Goal: Transaction & Acquisition: Purchase product/service

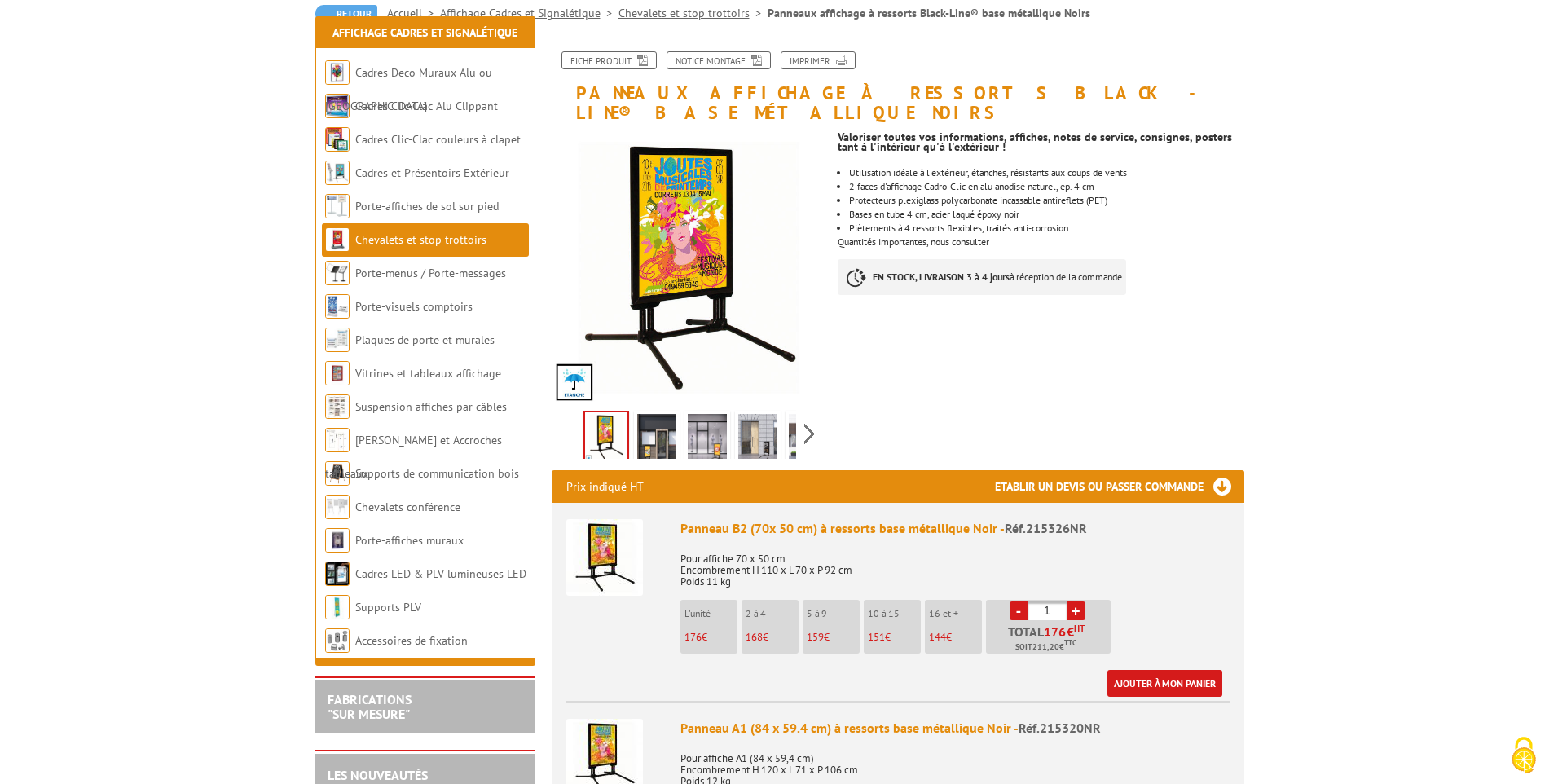
scroll to position [244, 0]
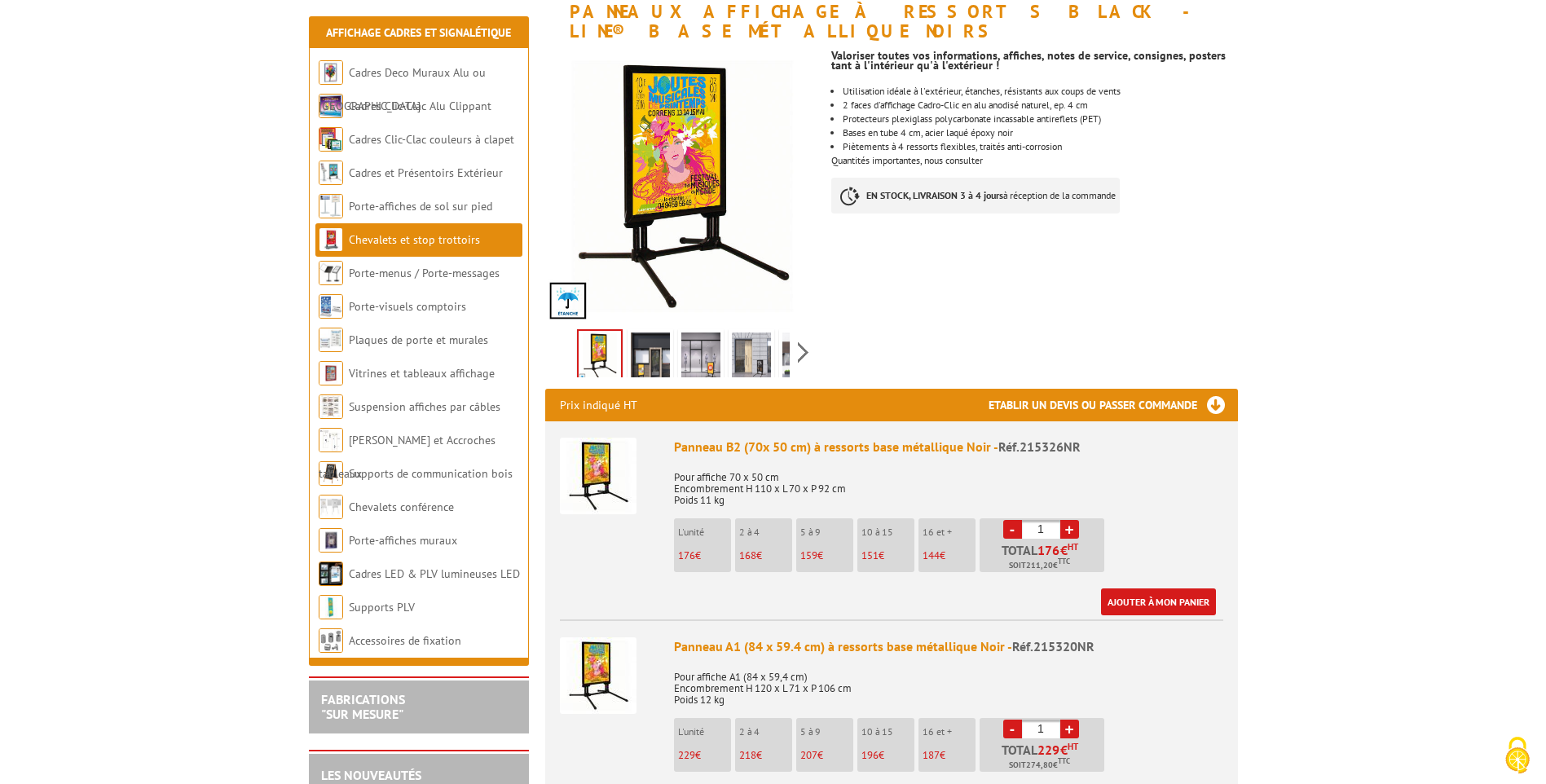
click at [1070, 519] on link "+" at bounding box center [1070, 529] width 19 height 19
type input "4"
click at [1159, 484] on p "Pour affiche 70 x 50 cm Encombrement H 110 x L 70 x P 92 cm Poids 11 kg" at bounding box center [948, 483] width 549 height 46
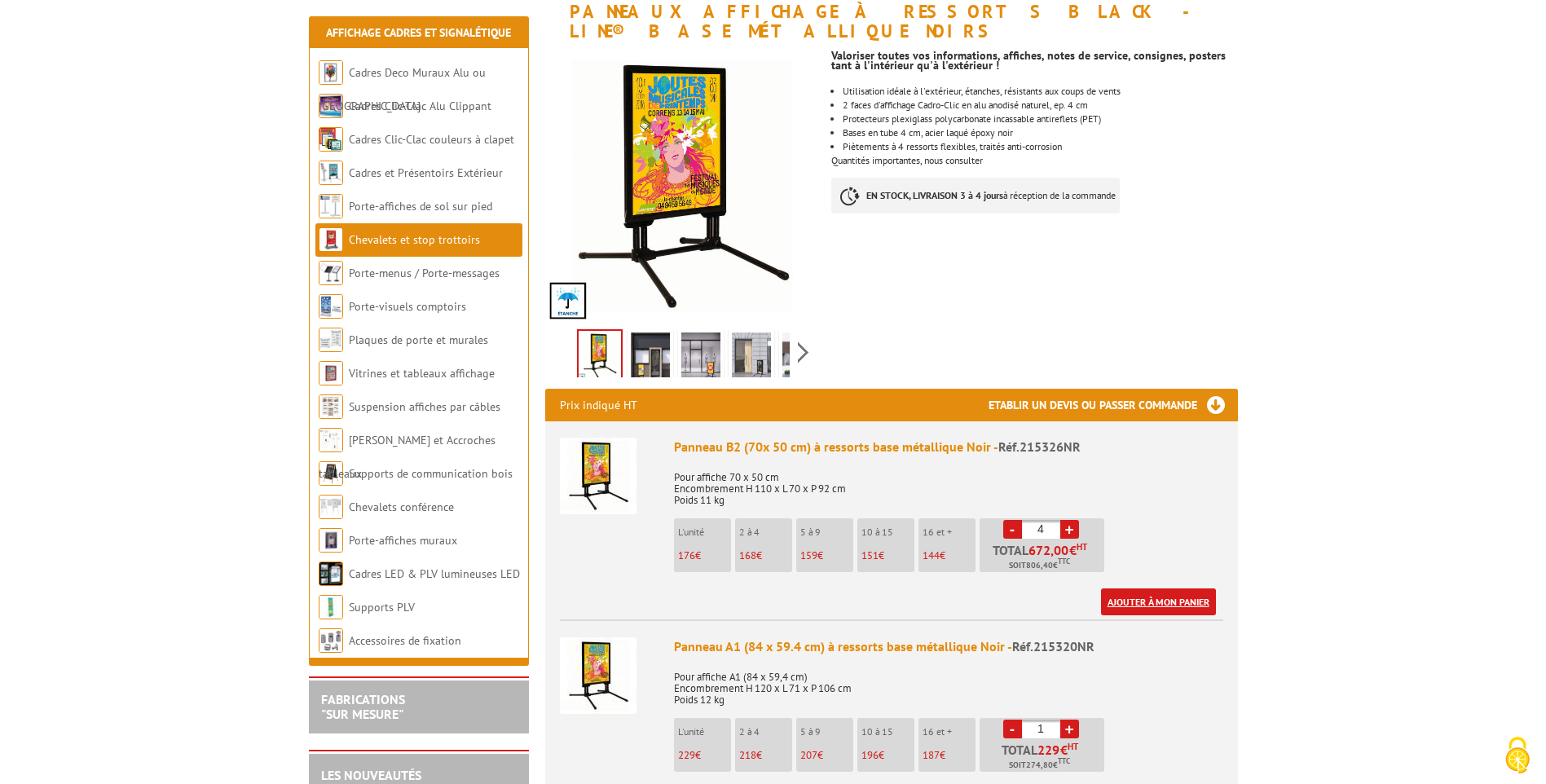
click at [1150, 588] on link "Ajouter à mon panier" at bounding box center [1158, 602] width 115 height 27
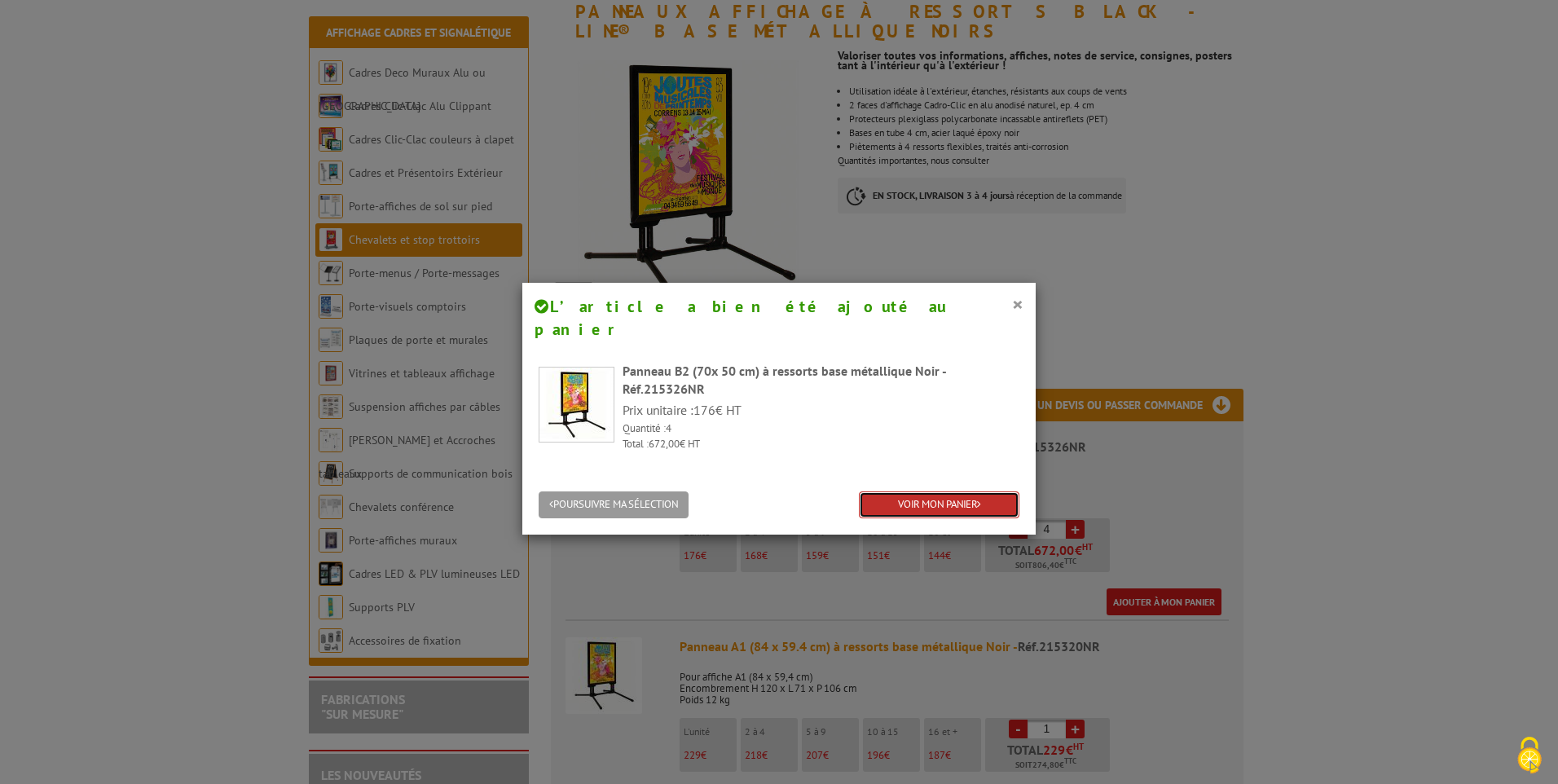
click at [928, 492] on link "VOIR MON PANIER" at bounding box center [939, 505] width 160 height 27
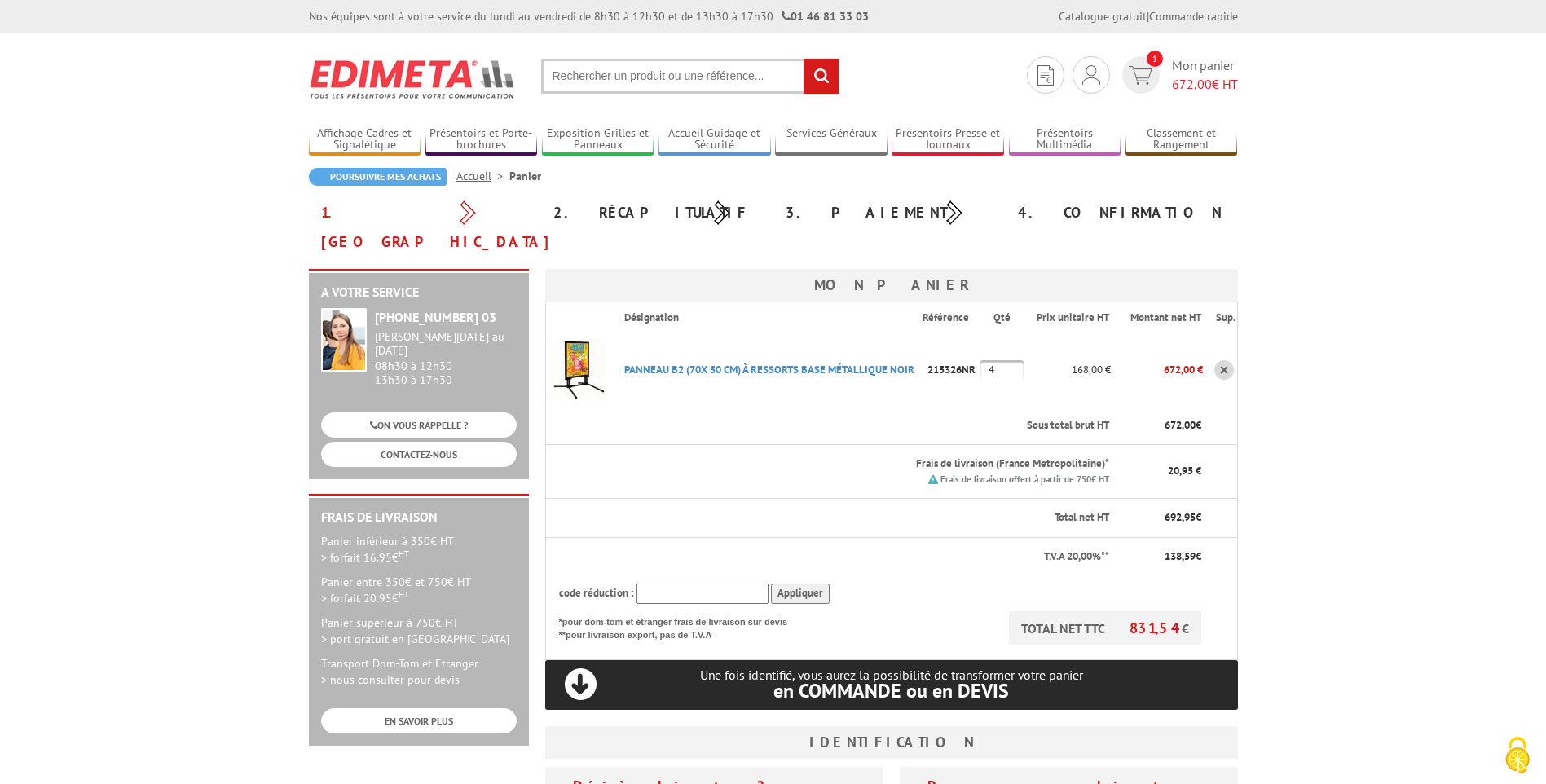
click at [1396, 585] on body "Nos équipes sont à votre service du [DATE] au [DATE] de 8h30 à 12h30 et de 13h3…" at bounding box center [773, 700] width 1546 height 1399
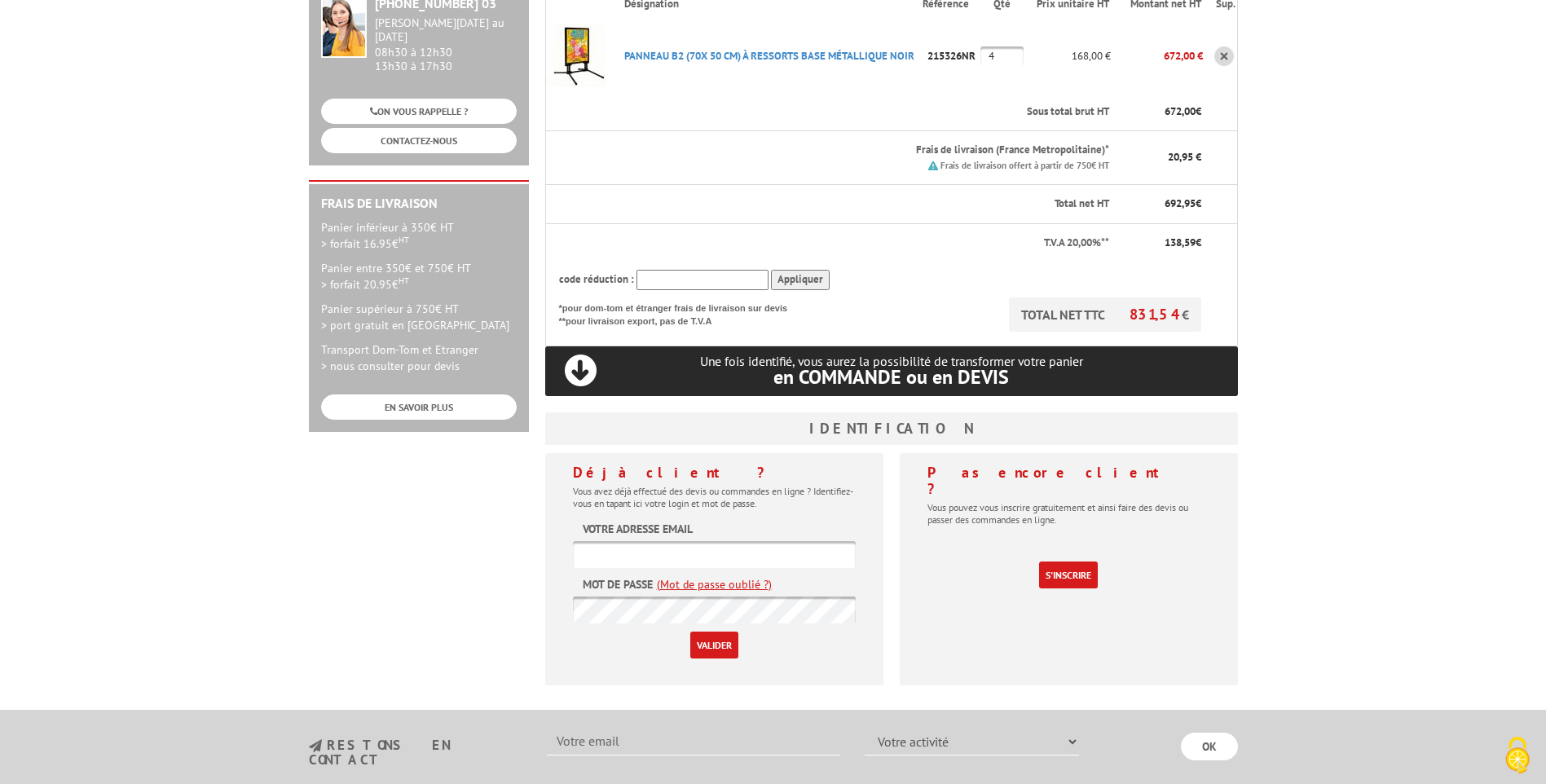
scroll to position [326, 0]
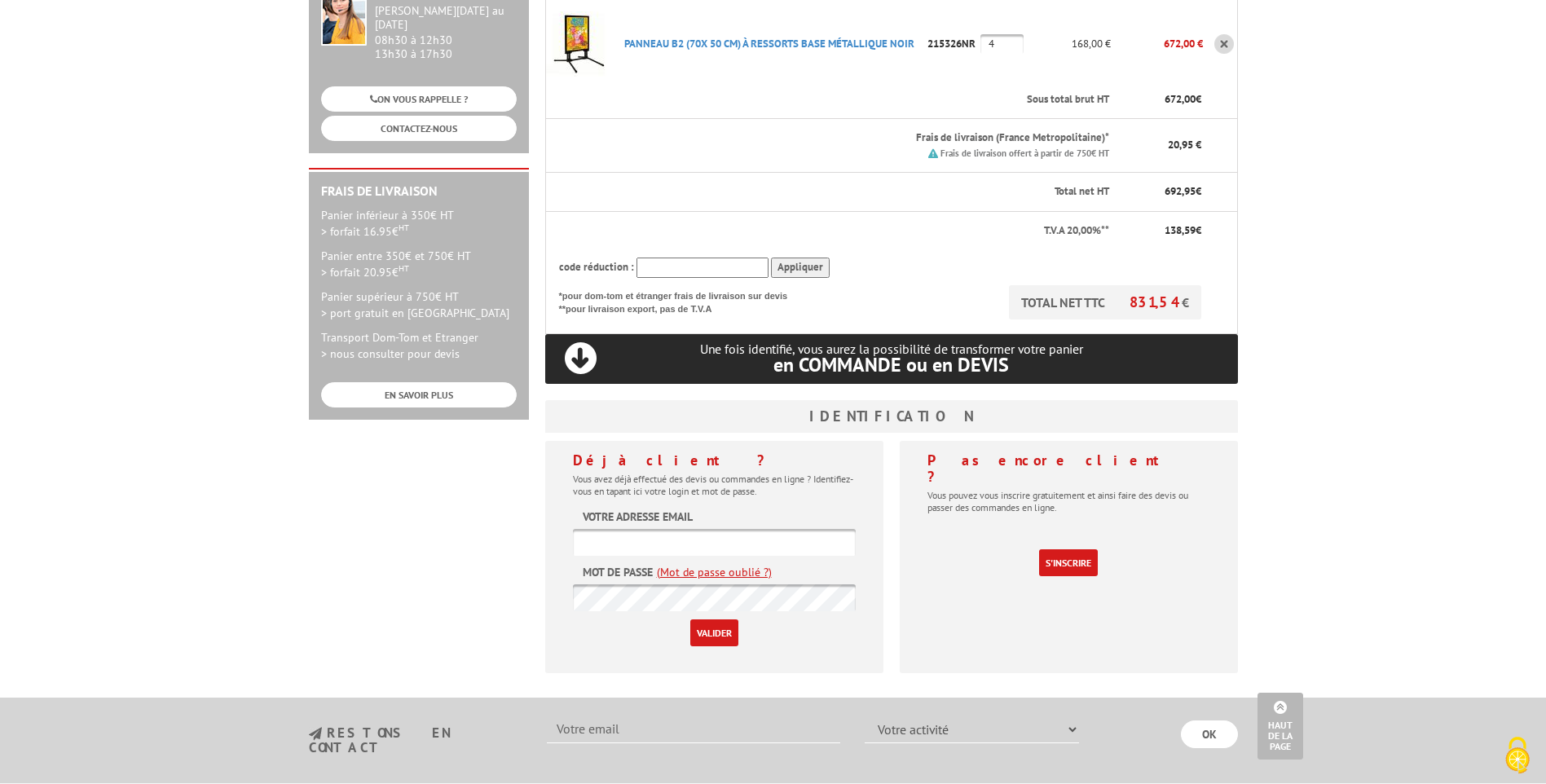
click at [681, 531] on input "text" at bounding box center [714, 542] width 283 height 27
type input "[PERSON_NAME][EMAIL_ADDRESS][DOMAIN_NAME]"
click at [720, 564] on link "(Mot de passe oublié ?)" at bounding box center [714, 571] width 115 height 16
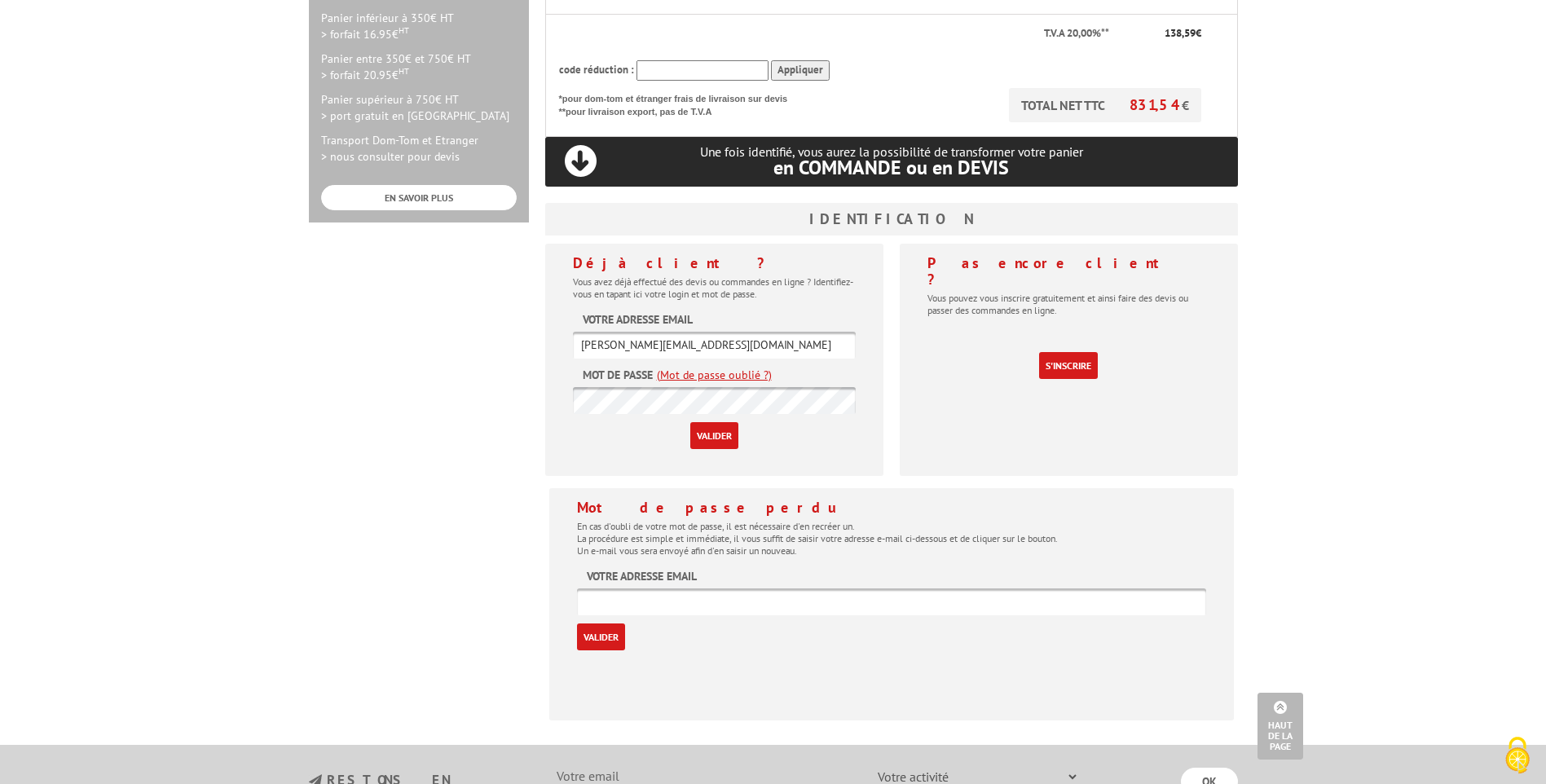
scroll to position [570, 0]
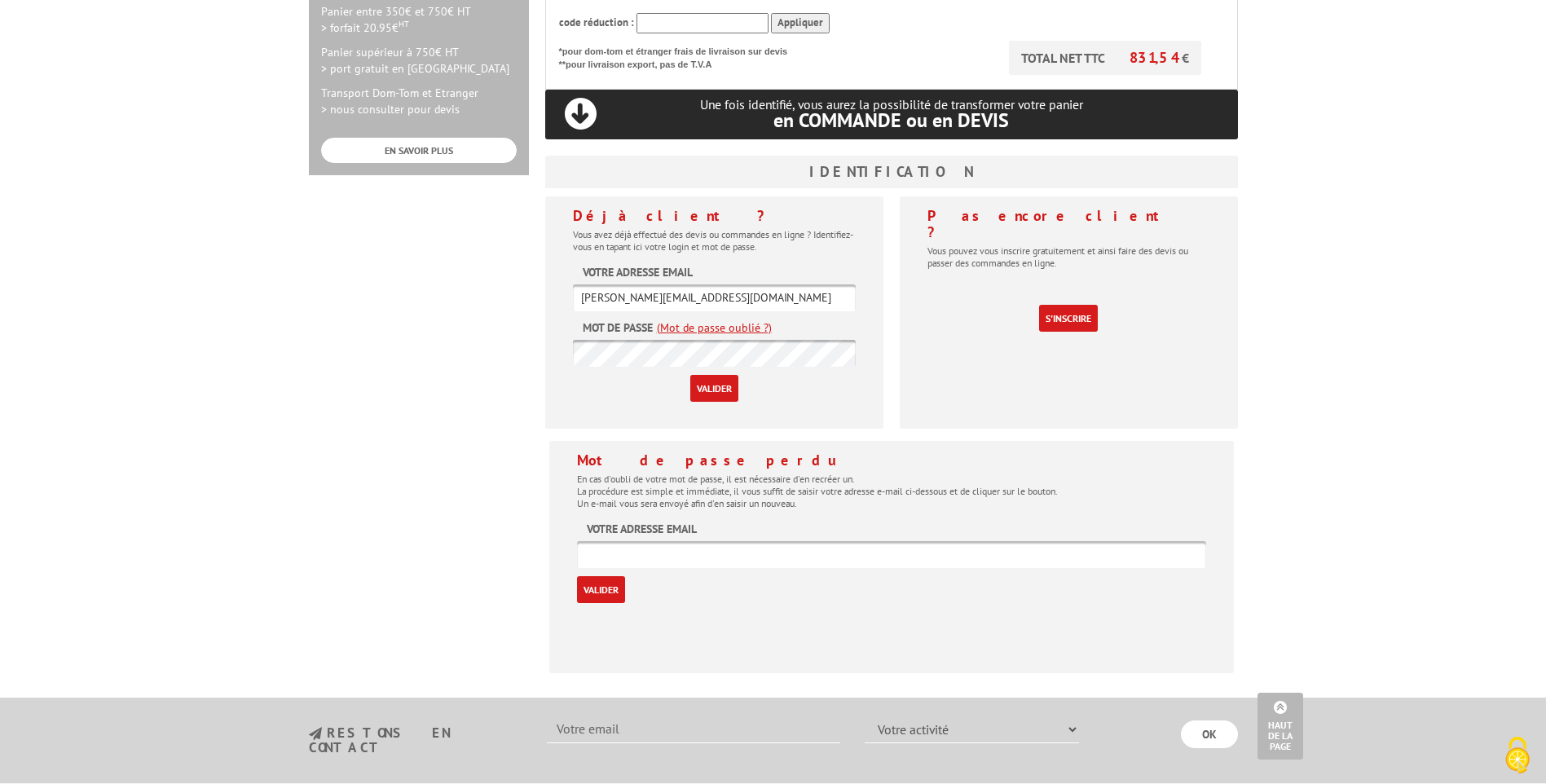
click at [682, 541] on input "text" at bounding box center [891, 554] width 629 height 27
type input "[PERSON_NAME][EMAIL_ADDRESS][DOMAIN_NAME]"
click at [607, 576] on input "Valider" at bounding box center [601, 589] width 48 height 27
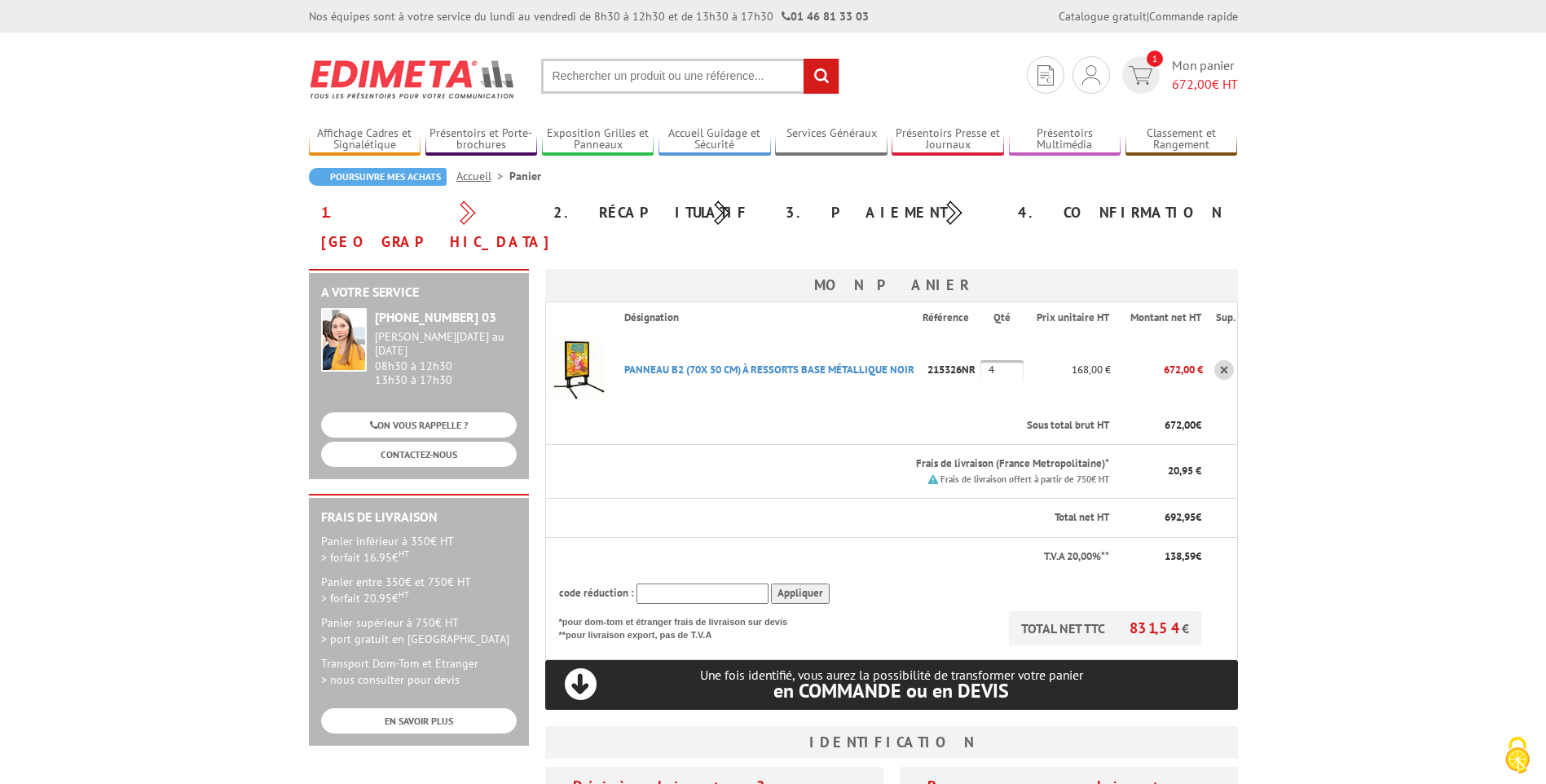
click at [1281, 508] on body "Nos équipes sont à votre service du [DATE] au [DATE] de 8h30 à 12h30 et de 13h3…" at bounding box center [773, 700] width 1546 height 1399
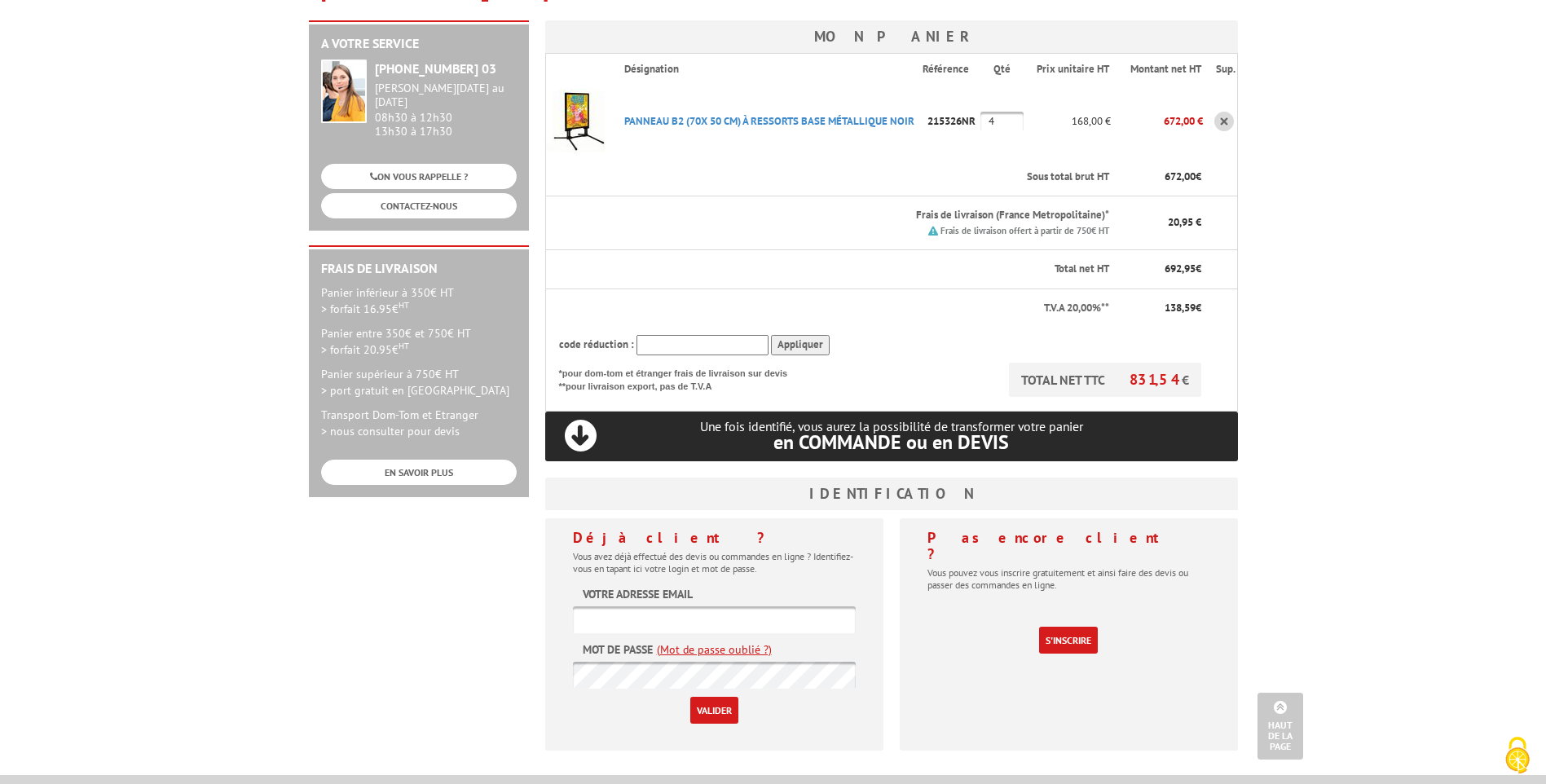
scroll to position [244, 0]
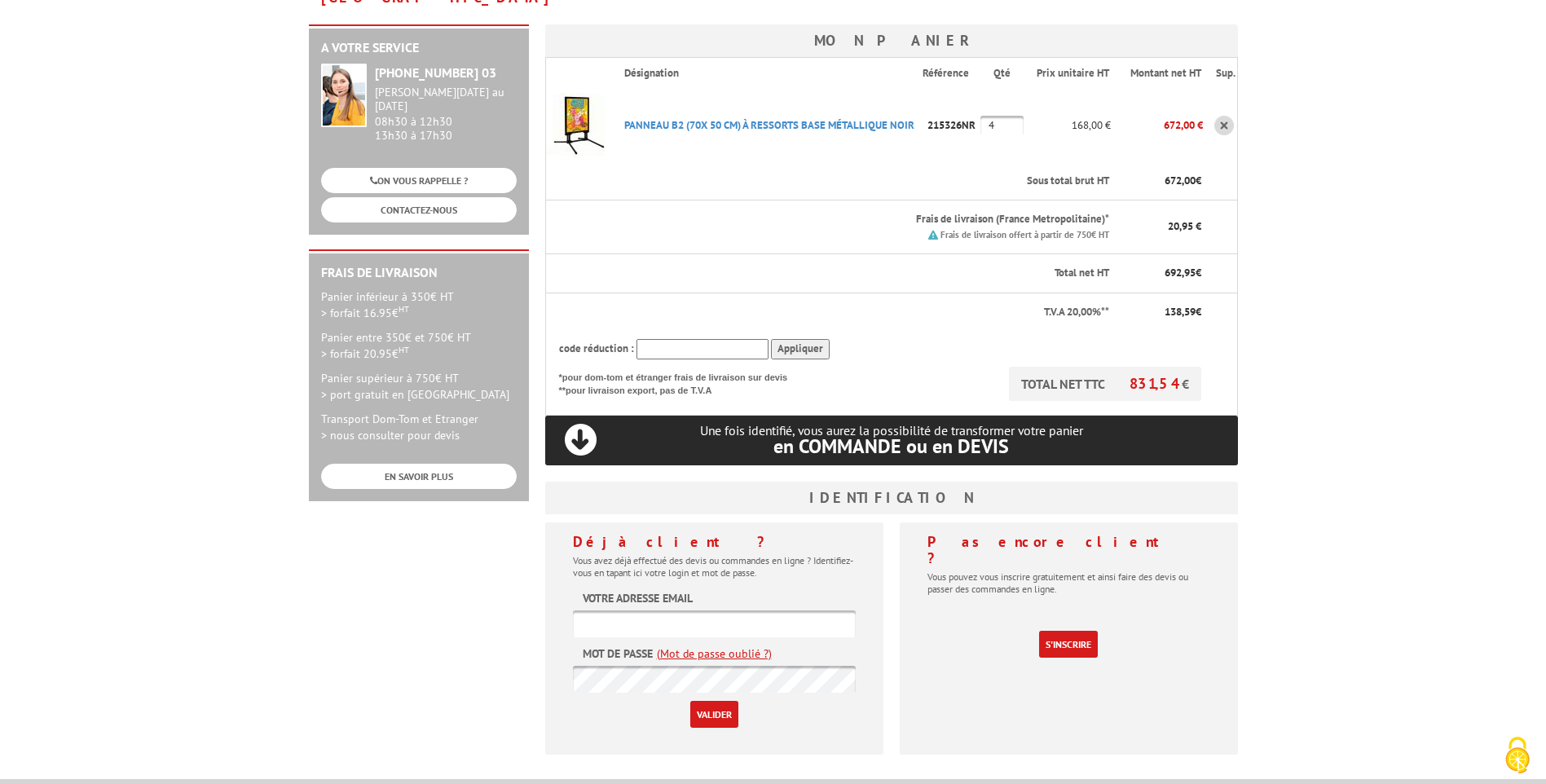
click at [921, 653] on div "Pas encore client ? Vous pouvez vous inscrire gratuitement et ainsi faire des d…" at bounding box center [1069, 638] width 338 height 232
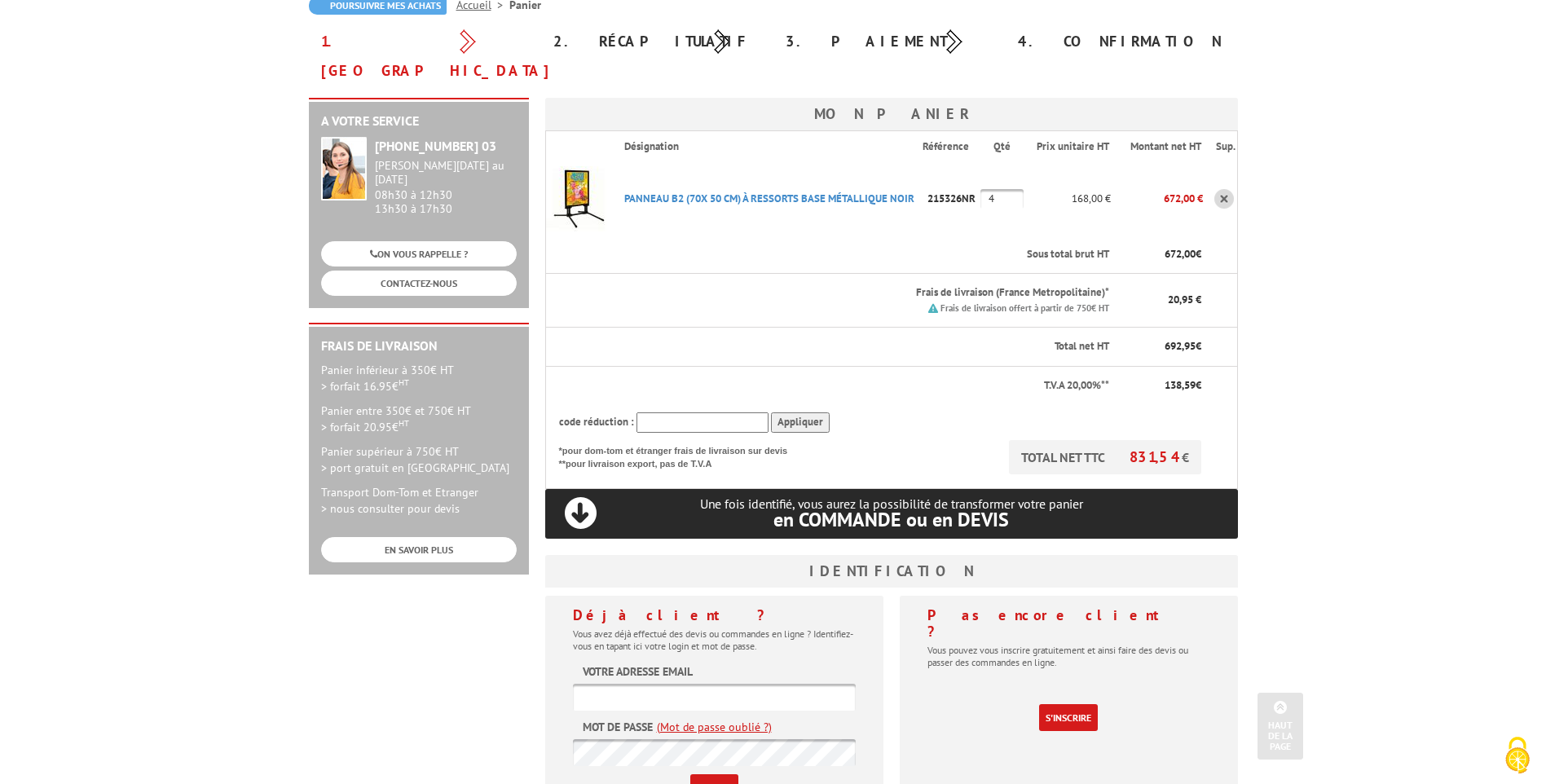
scroll to position [81, 0]
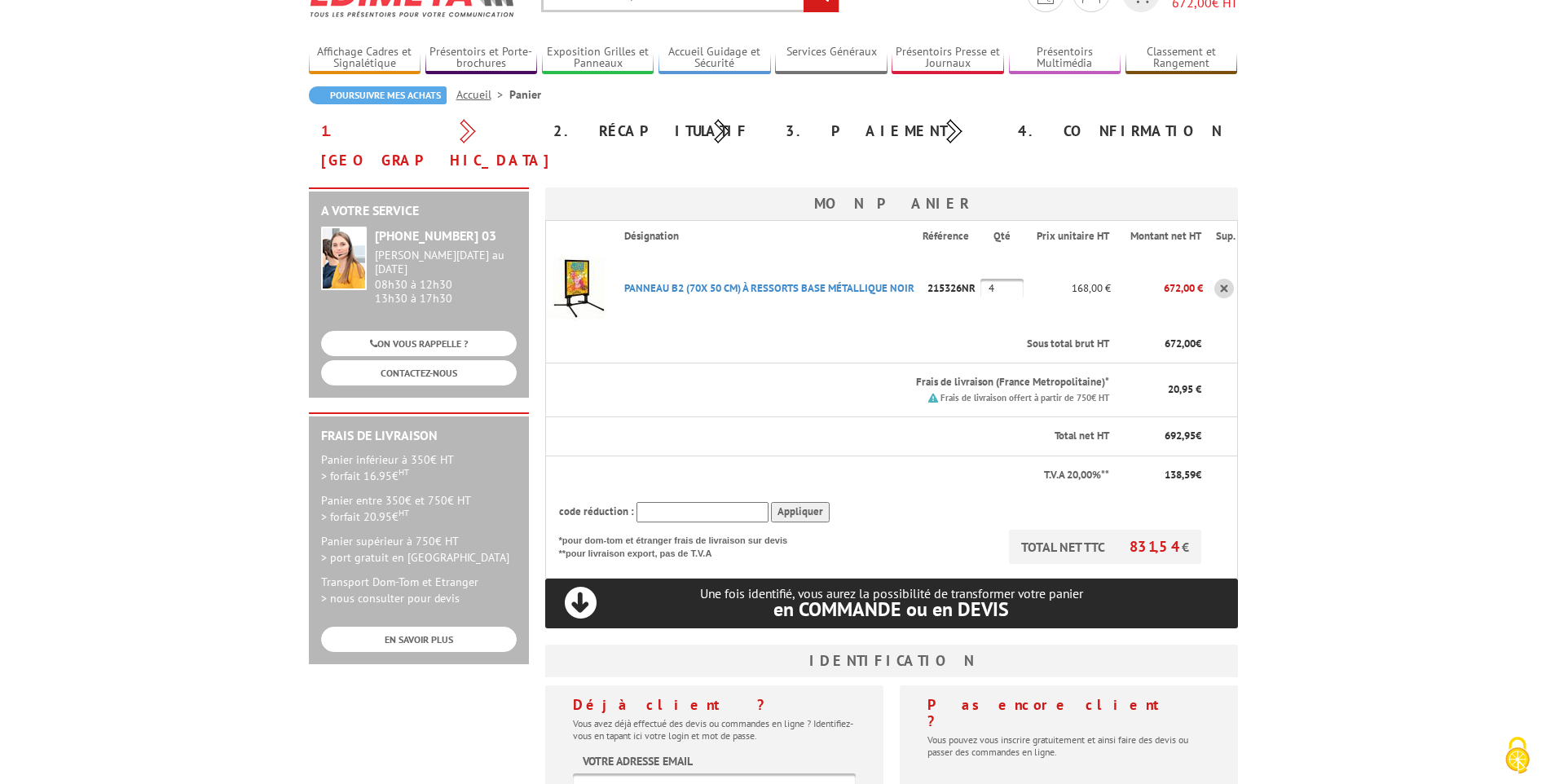
click at [1360, 540] on body "Nos équipes sont à votre service du [DATE] au [DATE] de 8h30 à 12h30 et de 13h3…" at bounding box center [773, 618] width 1546 height 1399
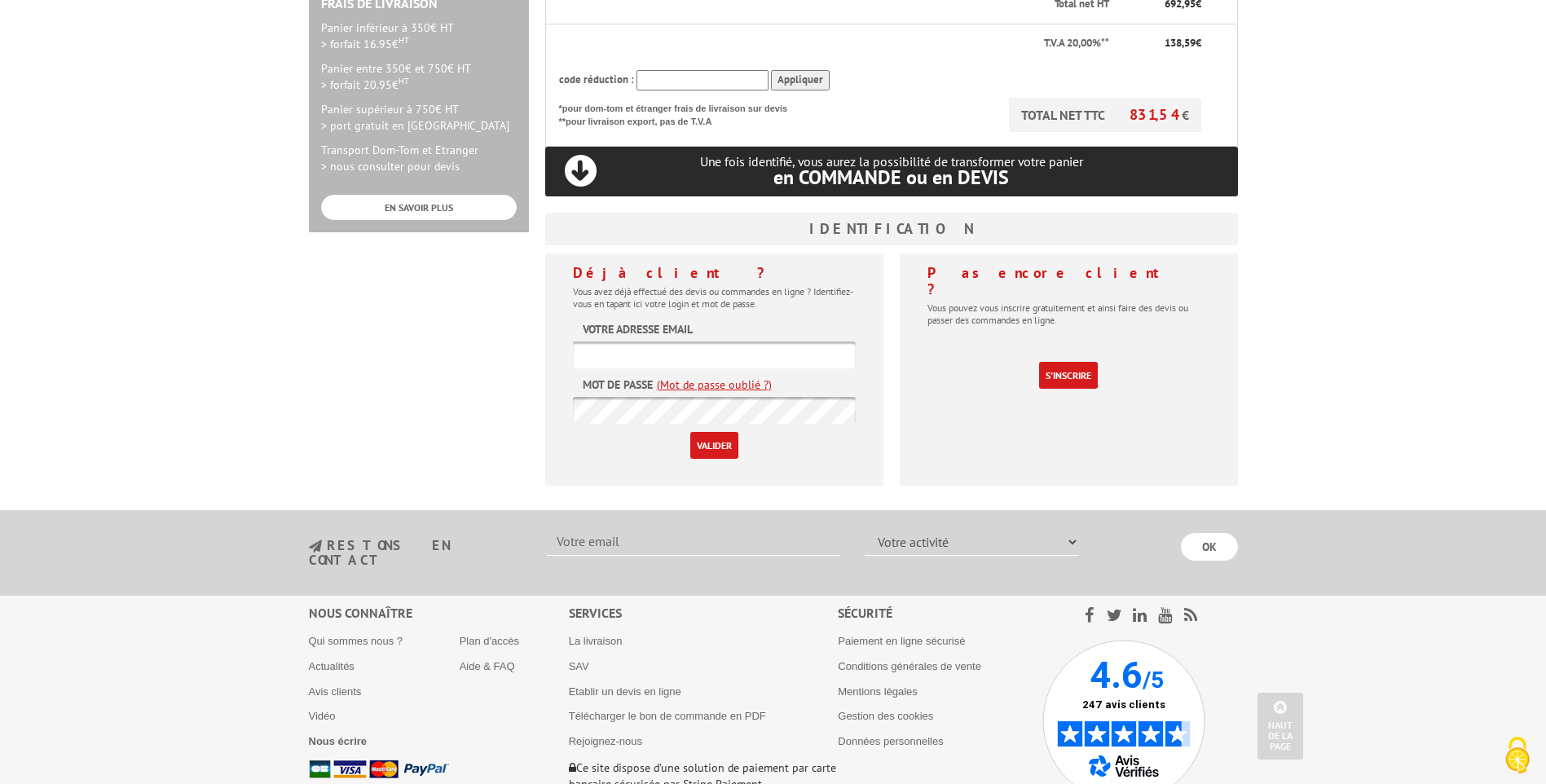
scroll to position [570, 0]
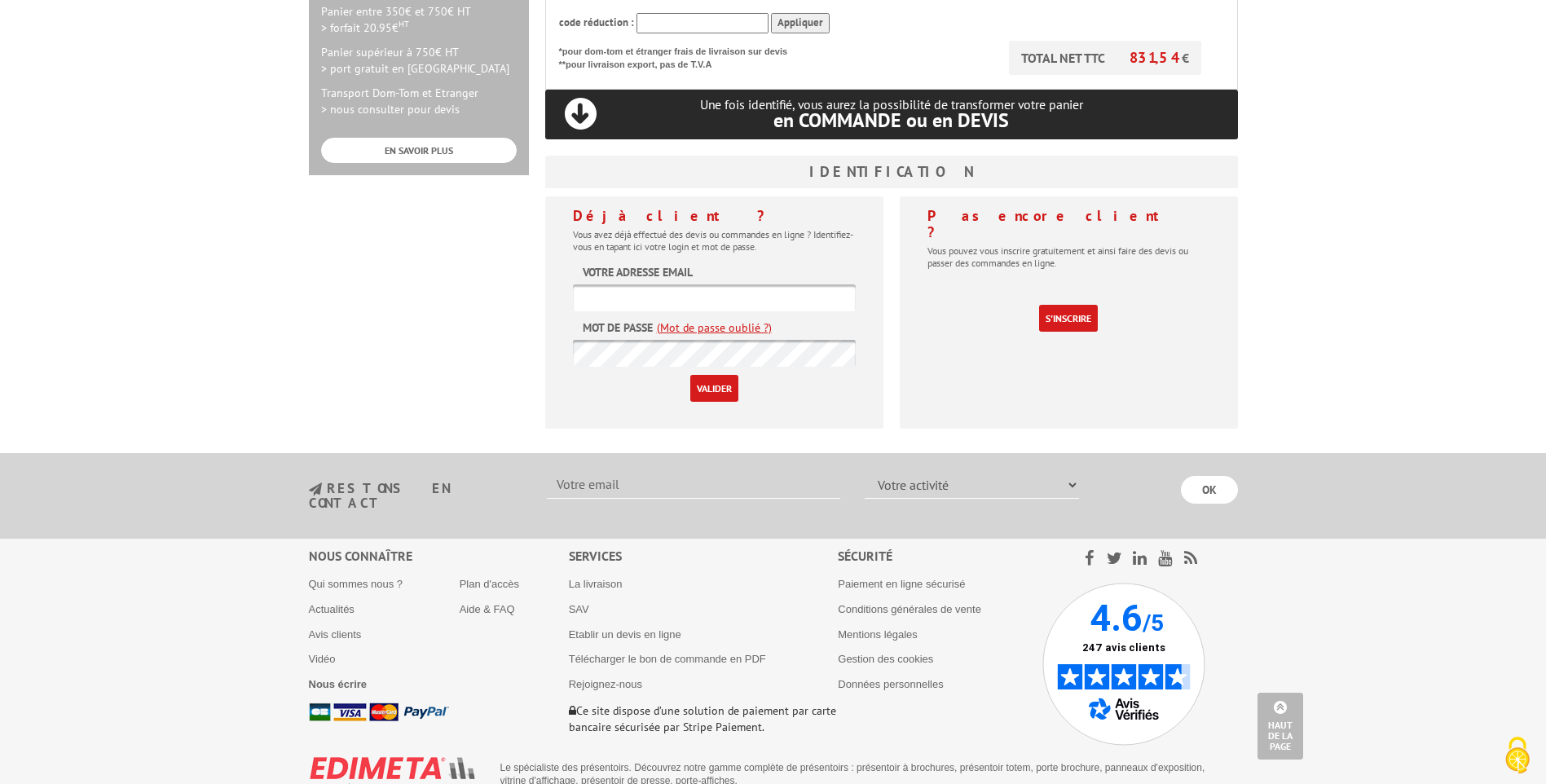
click at [918, 430] on body "Nos équipes sont à votre service du [DATE] au [DATE] de 8h30 à 12h30 et de 13h3…" at bounding box center [773, 129] width 1546 height 1399
click at [891, 427] on body "Nos équipes sont à votre service du [DATE] au [DATE] de 8h30 à 12h30 et de 13h3…" at bounding box center [773, 129] width 1546 height 1399
click at [892, 424] on div "Pas encore client ? Vous pouvez vous inscrire gratuitement et ainsi faire des d…" at bounding box center [1069, 318] width 355 height 244
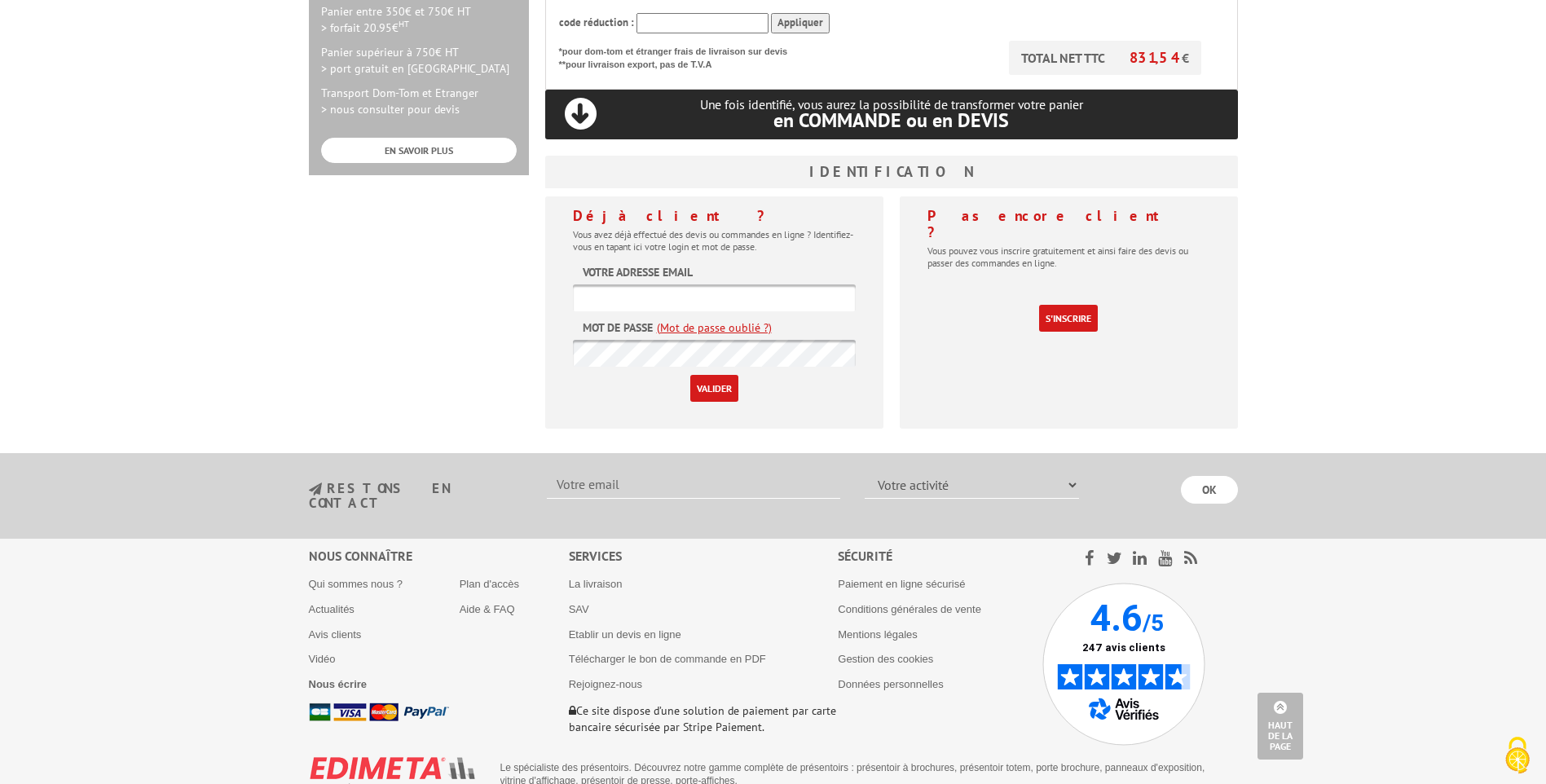
click at [892, 424] on div "Pas encore client ? Vous pouvez vous inscrire gratuitement et ainsi faire des d…" at bounding box center [1069, 318] width 355 height 244
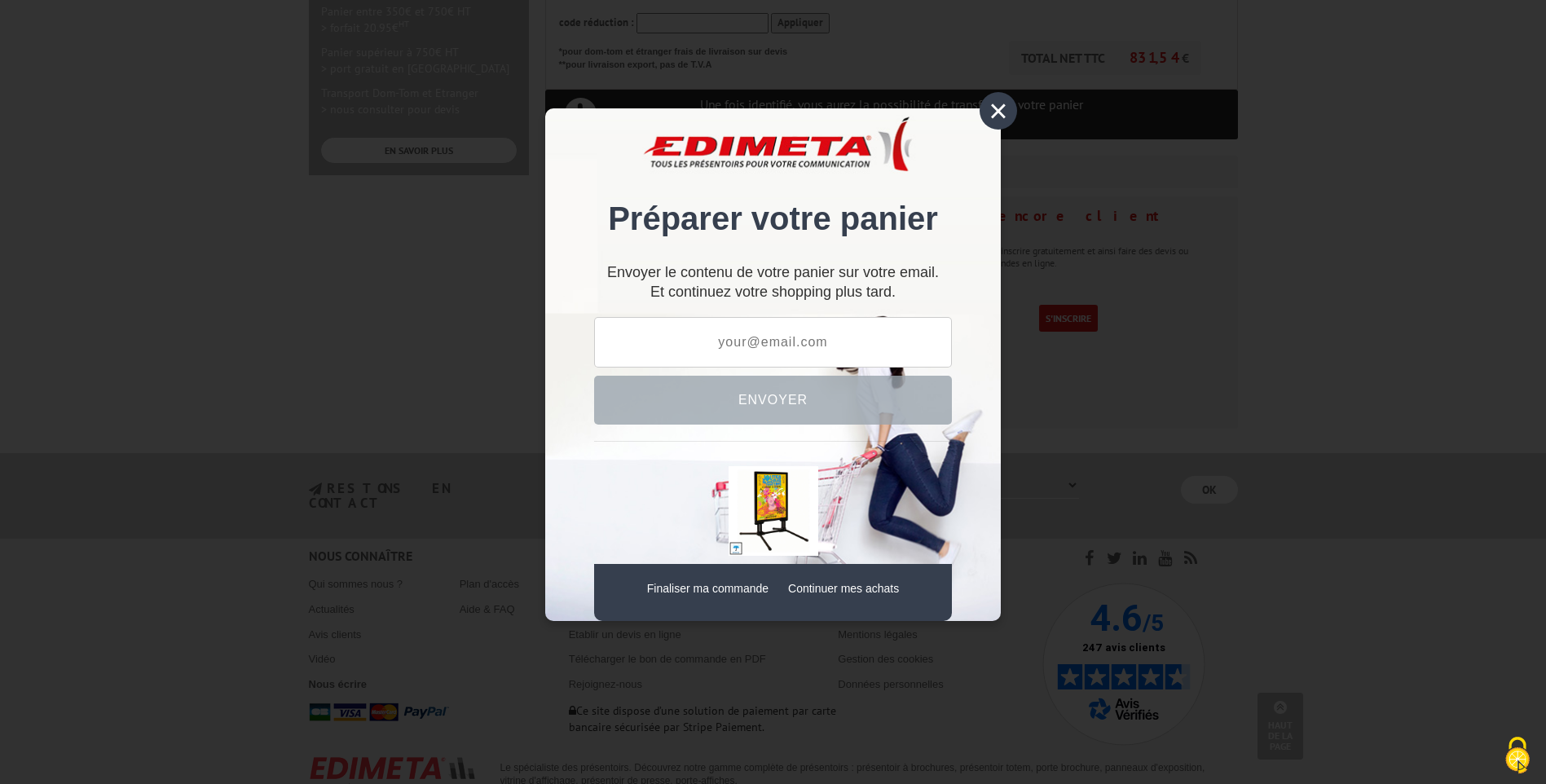
click at [998, 121] on div "×" at bounding box center [998, 110] width 37 height 37
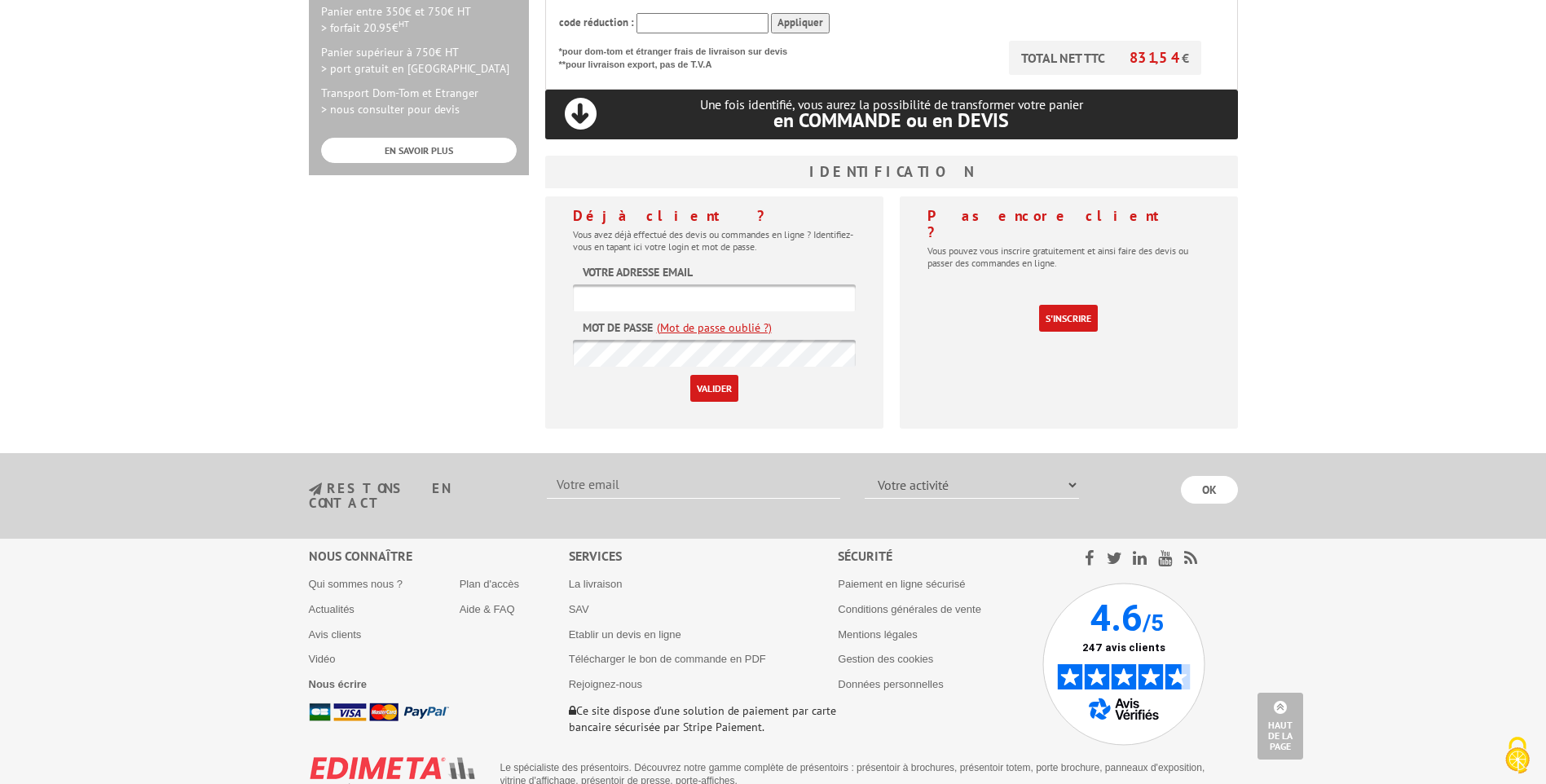
scroll to position [0, 0]
